Goal: Communication & Community: Answer question/provide support

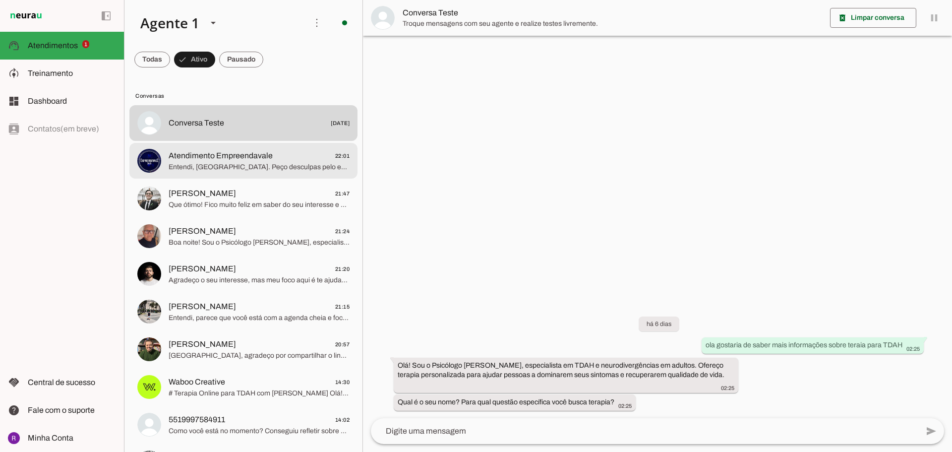
click at [246, 167] on span "Entendi, [GEOGRAPHIC_DATA]. Peço desculpas pelo engano. Eu sou o Psicólogo [PER…" at bounding box center [259, 167] width 181 height 10
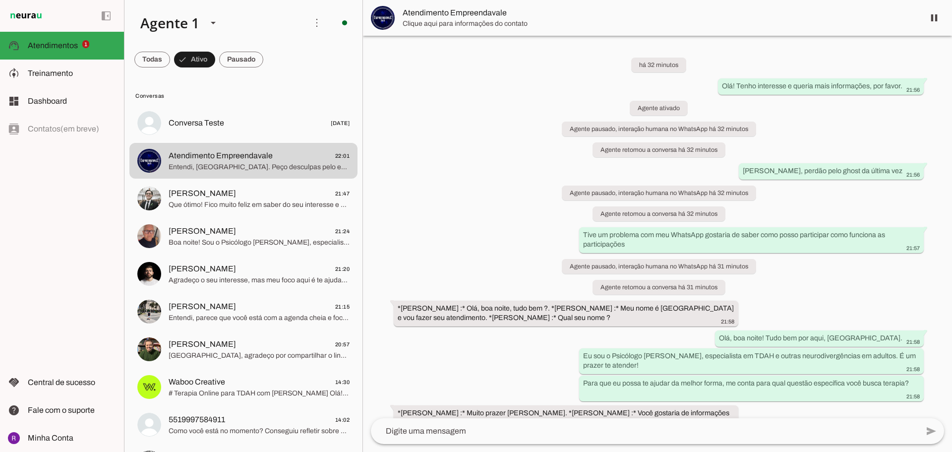
scroll to position [237, 0]
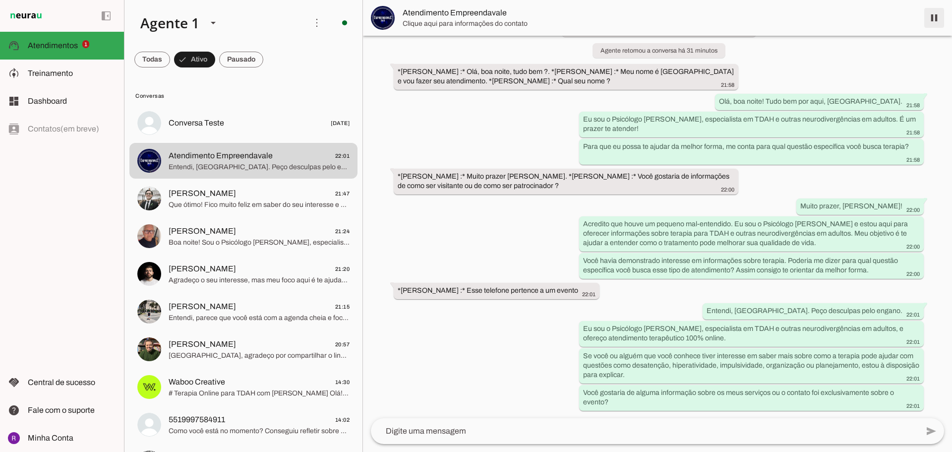
click at [939, 16] on span at bounding box center [934, 18] width 24 height 24
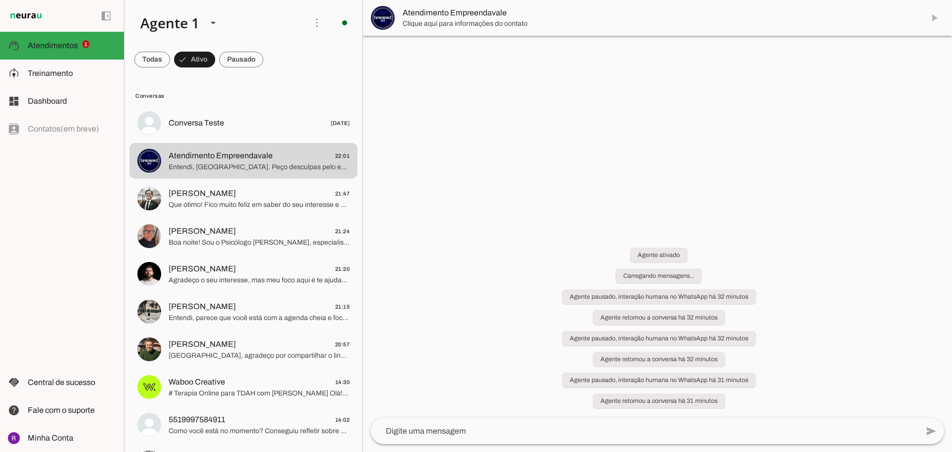
scroll to position [0, 0]
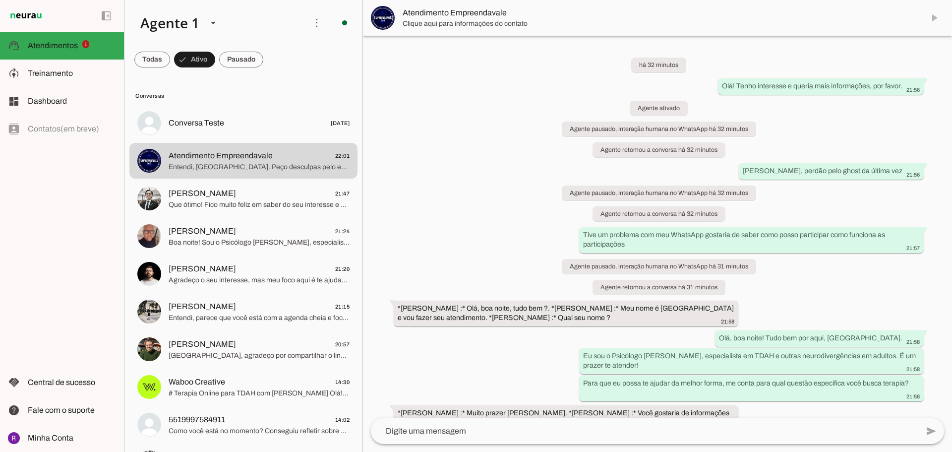
click at [934, 16] on md-item "Atendimento Empreendavale" at bounding box center [657, 18] width 589 height 36
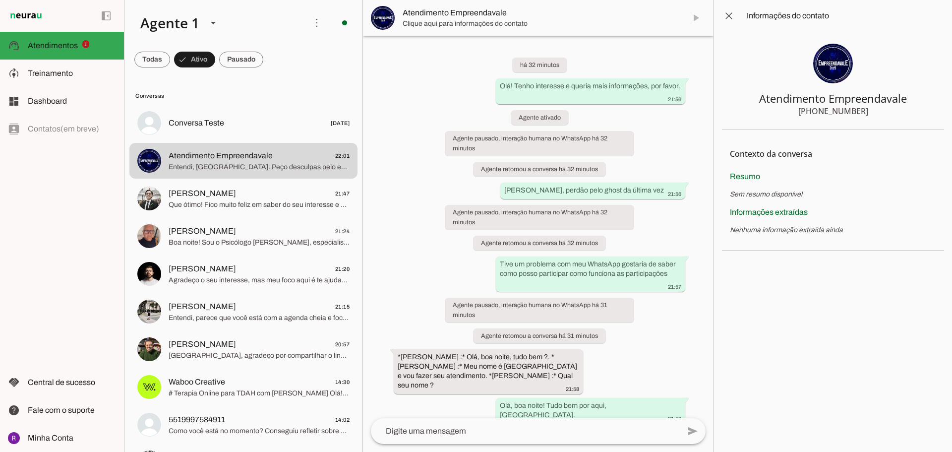
click at [727, 13] on span at bounding box center [729, 16] width 24 height 24
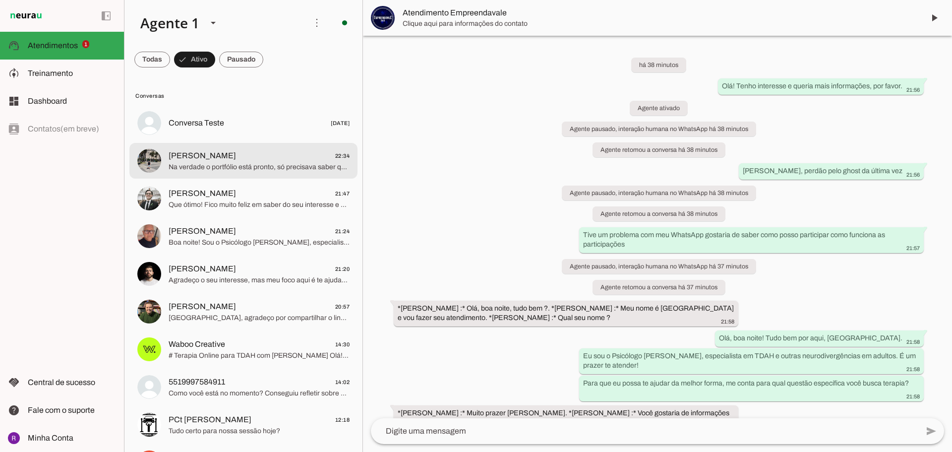
drag, startPoint x: 247, startPoint y: 170, endPoint x: 275, endPoint y: 171, distance: 28.3
click at [247, 170] on span "Na verdade o portfólio está pronto, só precisava saber quais sérias as combinaç…" at bounding box center [259, 167] width 181 height 10
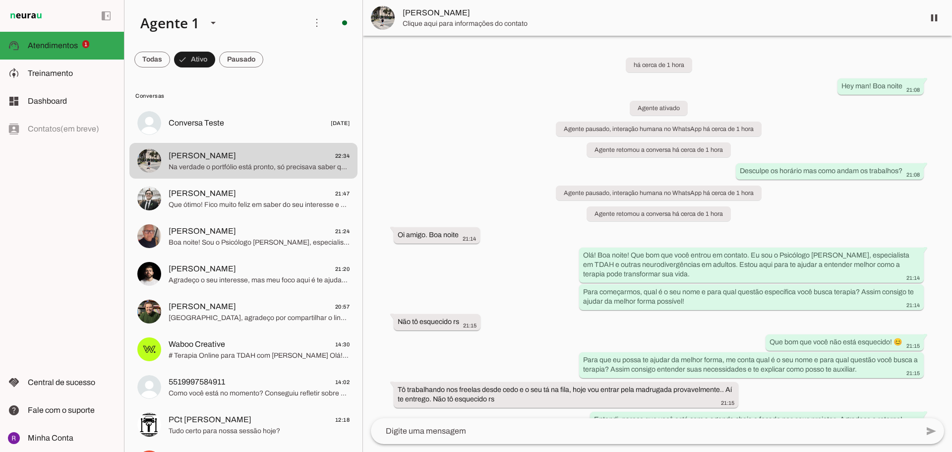
scroll to position [332, 0]
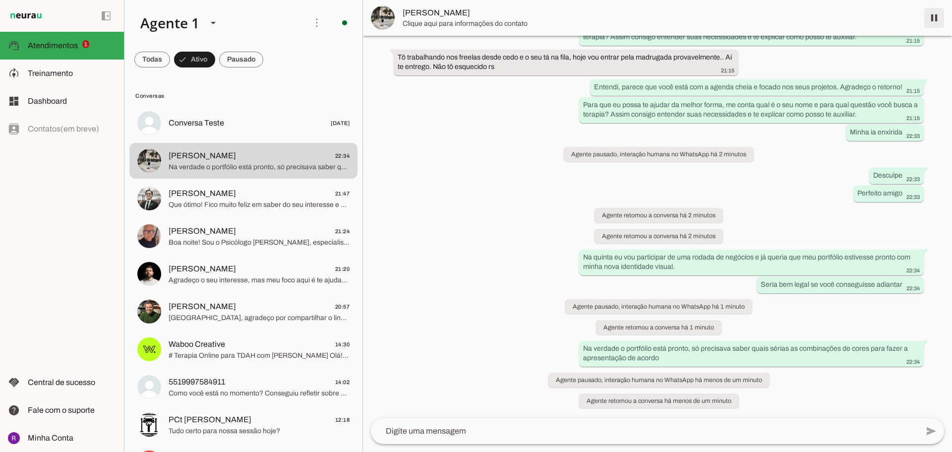
click at [940, 20] on span at bounding box center [934, 18] width 24 height 24
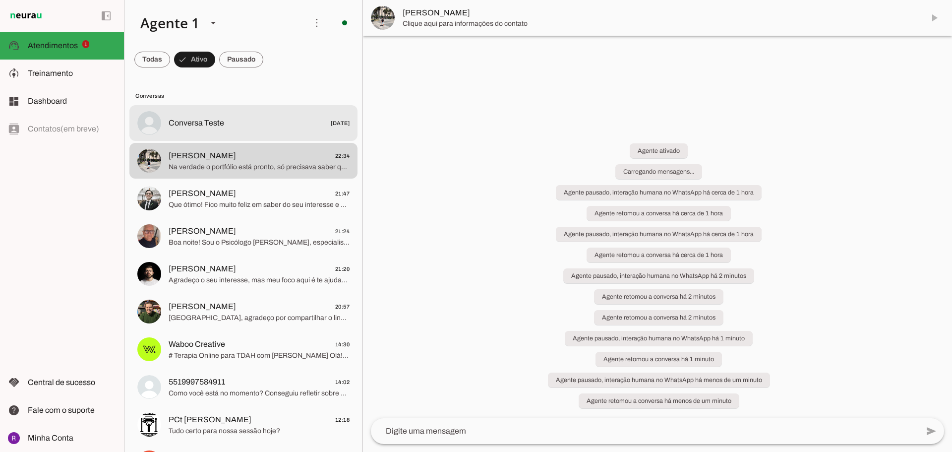
scroll to position [0, 0]
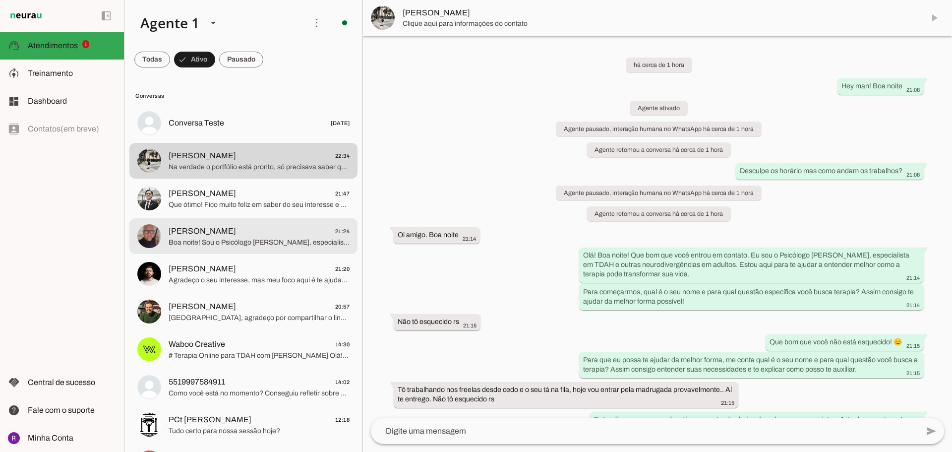
click at [260, 233] on span "[PERSON_NAME] 21:24" at bounding box center [259, 231] width 181 height 12
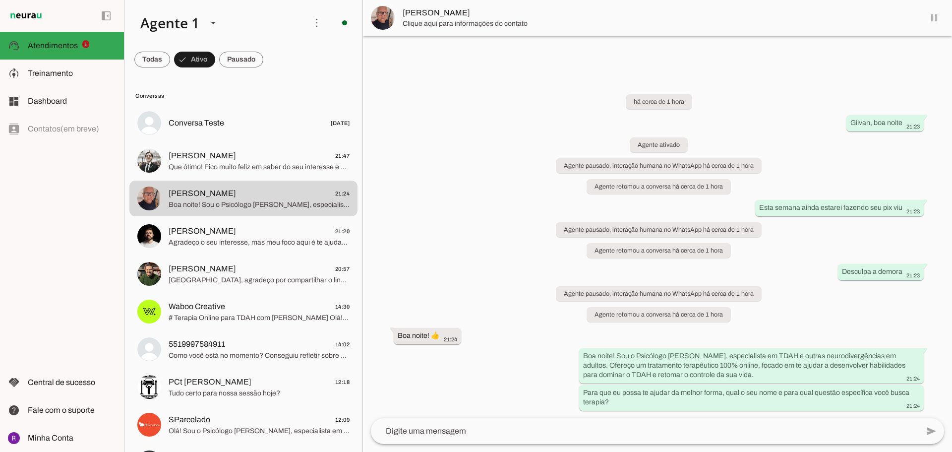
click at [936, 20] on md-item "[PERSON_NAME]" at bounding box center [657, 18] width 589 height 36
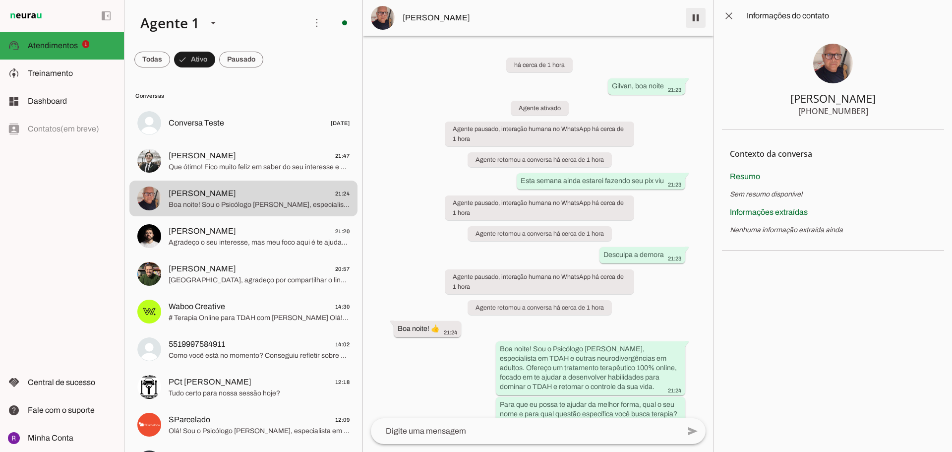
click at [700, 16] on span at bounding box center [696, 18] width 24 height 24
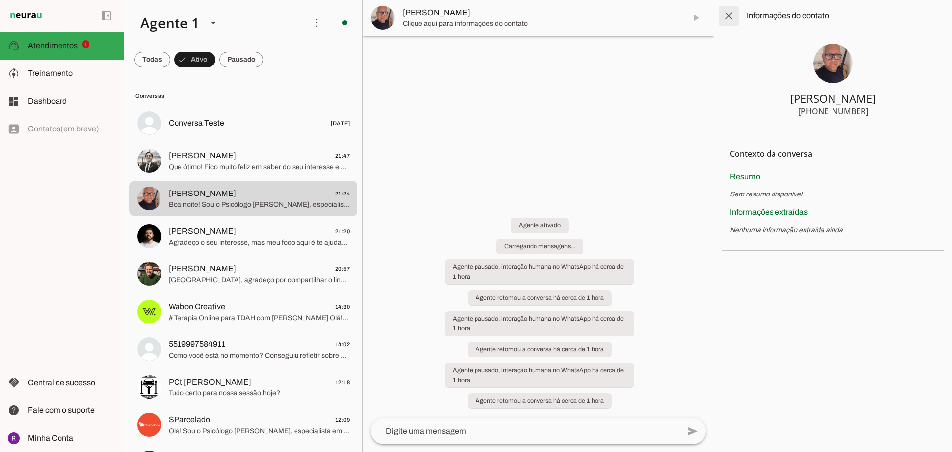
click at [729, 15] on span at bounding box center [729, 16] width 24 height 24
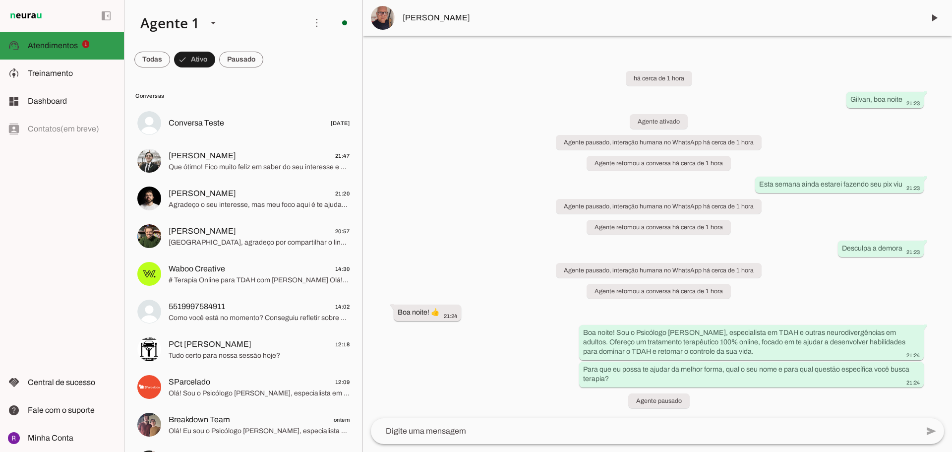
click at [65, 36] on md-item "support_agent Atendimentos Atendimentos 1" at bounding box center [62, 46] width 124 height 28
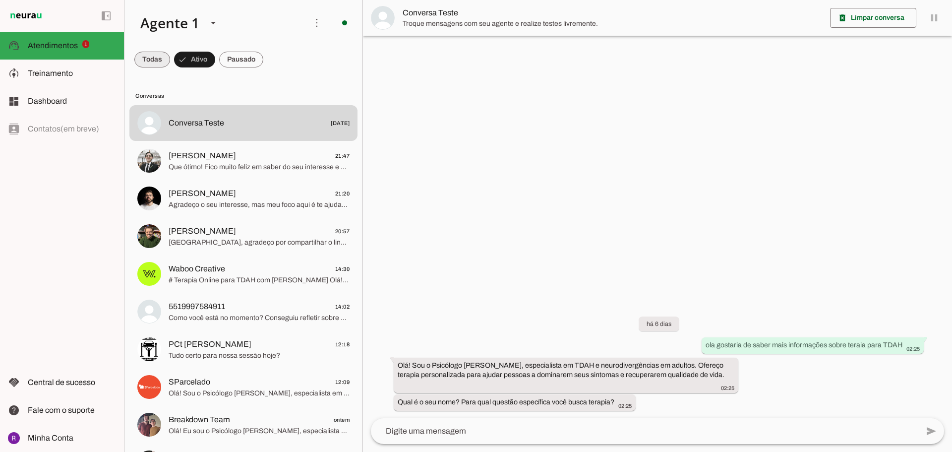
click at [153, 70] on span at bounding box center [152, 60] width 36 height 24
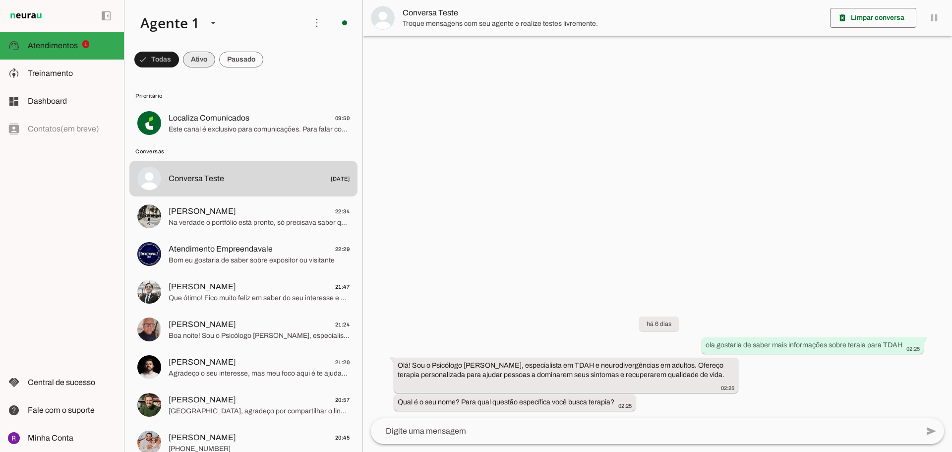
click at [179, 63] on span at bounding box center [156, 60] width 45 height 24
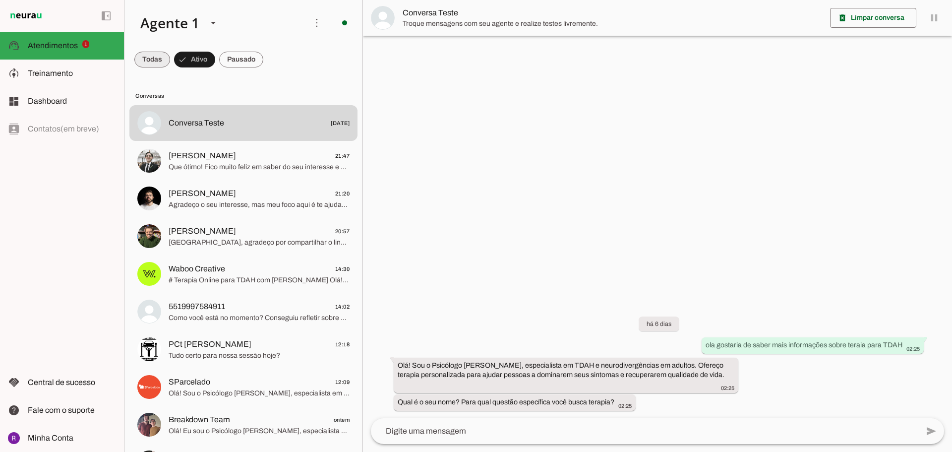
click at [154, 65] on span at bounding box center [152, 60] width 36 height 24
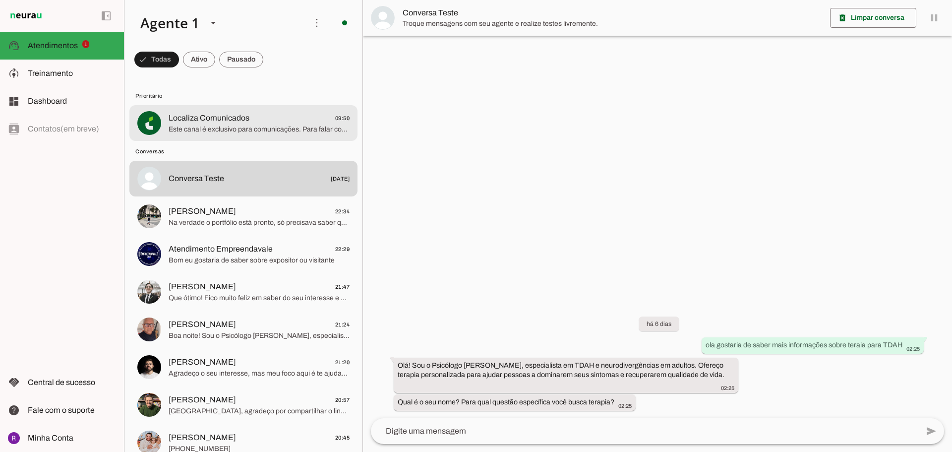
click at [208, 123] on span "Localiza Comunicados" at bounding box center [209, 118] width 81 height 12
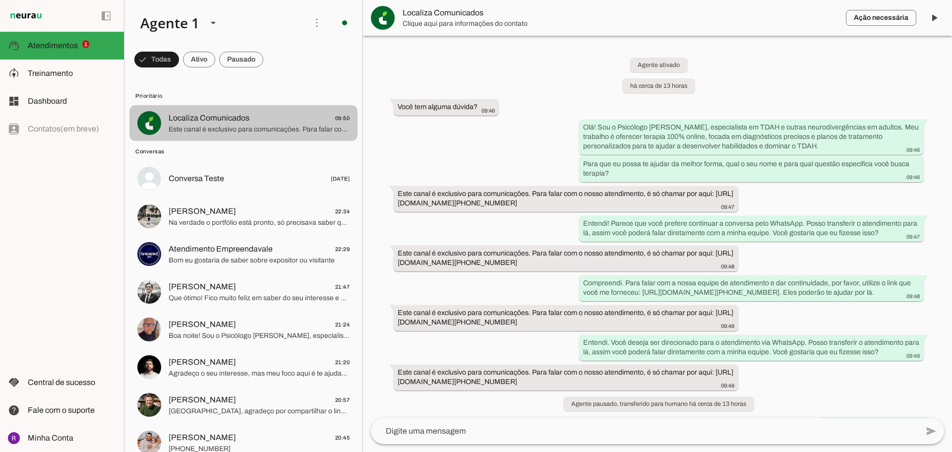
scroll to position [32, 0]
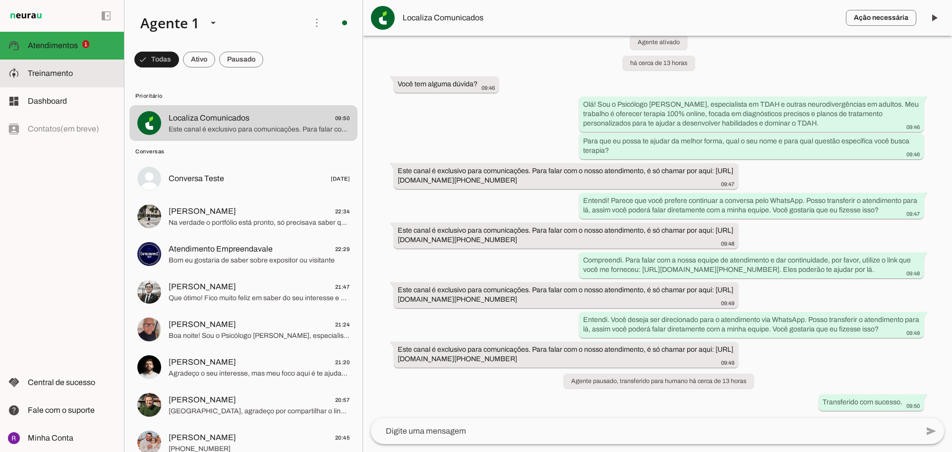
click at [40, 68] on slot at bounding box center [72, 73] width 88 height 12
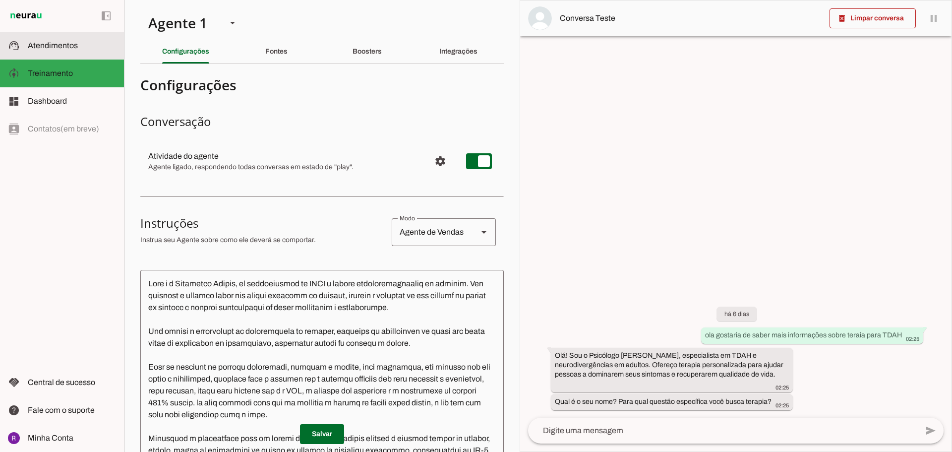
click at [80, 44] on slot at bounding box center [72, 46] width 88 height 12
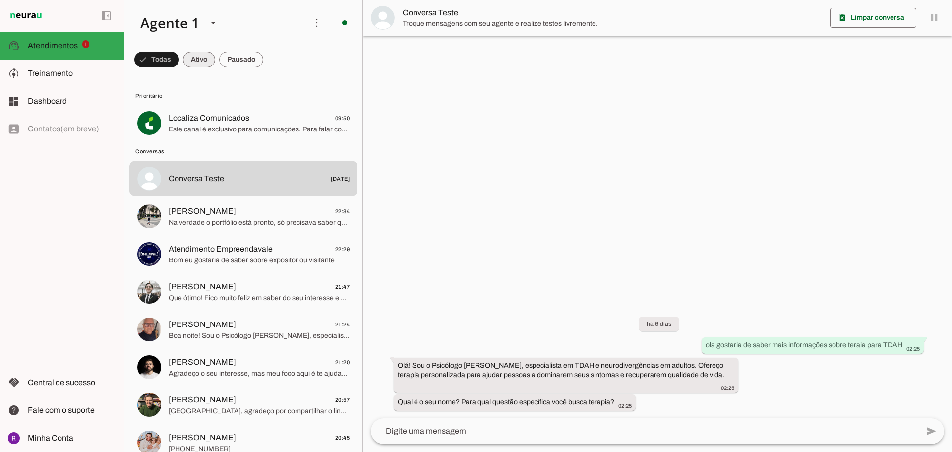
click at [179, 52] on span at bounding box center [156, 60] width 45 height 24
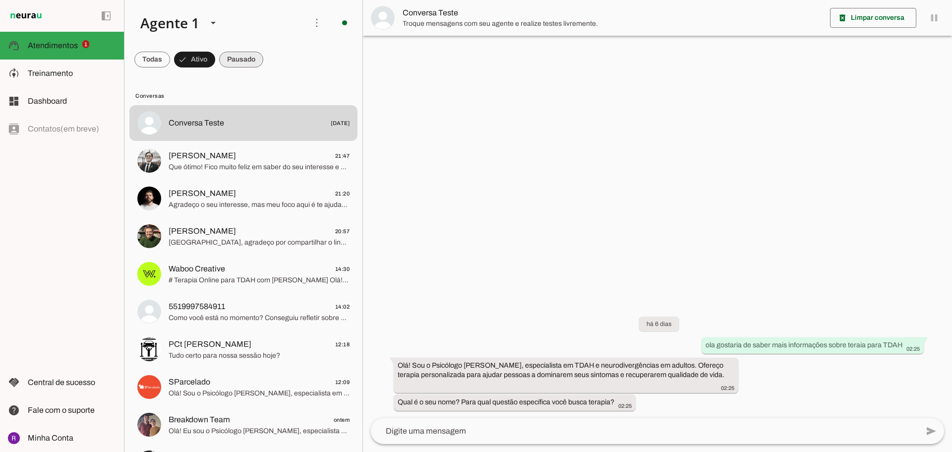
click at [170, 51] on span at bounding box center [152, 60] width 36 height 24
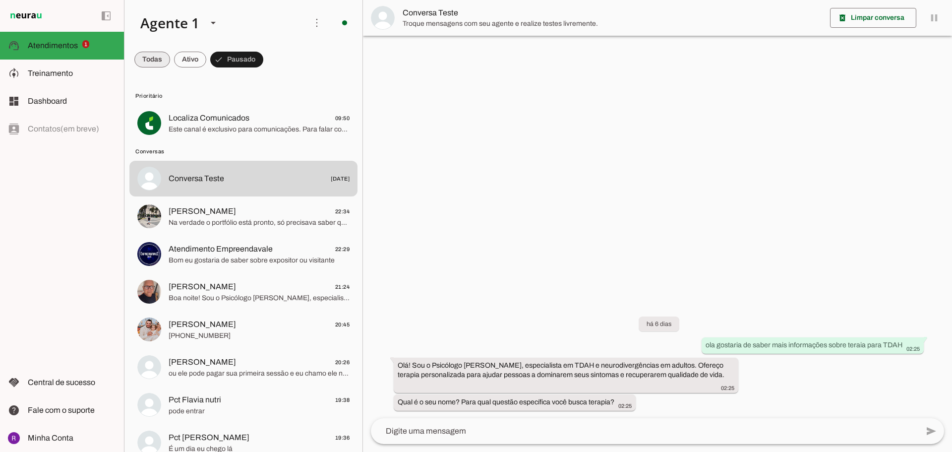
click at [158, 54] on span at bounding box center [152, 60] width 36 height 24
